Goal: Book appointment/travel/reservation

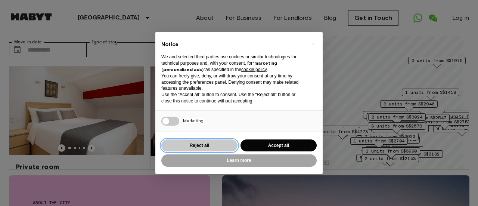
click at [224, 146] on button "Reject all" at bounding box center [199, 145] width 76 height 12
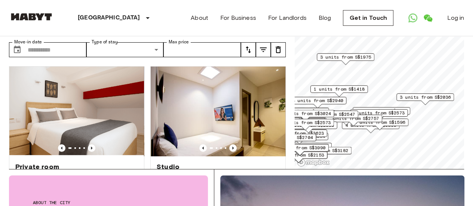
drag, startPoint x: 440, startPoint y: 129, endPoint x: 335, endPoint y: 127, distance: 105.4
click at [335, 126] on div "2 units from S$2757" at bounding box center [353, 121] width 58 height 12
